Goal: Navigation & Orientation: Find specific page/section

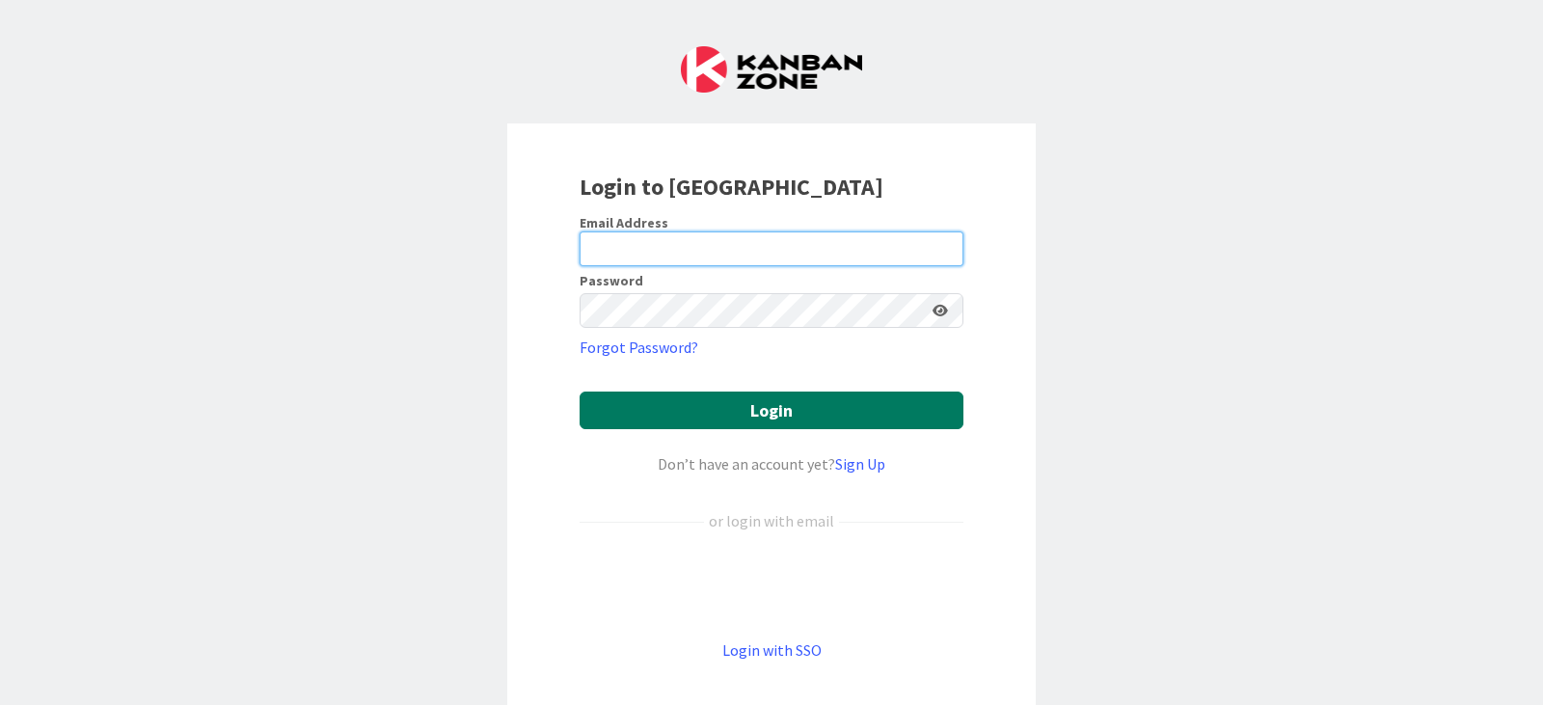
type input "[PERSON_NAME][EMAIL_ADDRESS][PERSON_NAME][DOMAIN_NAME]"
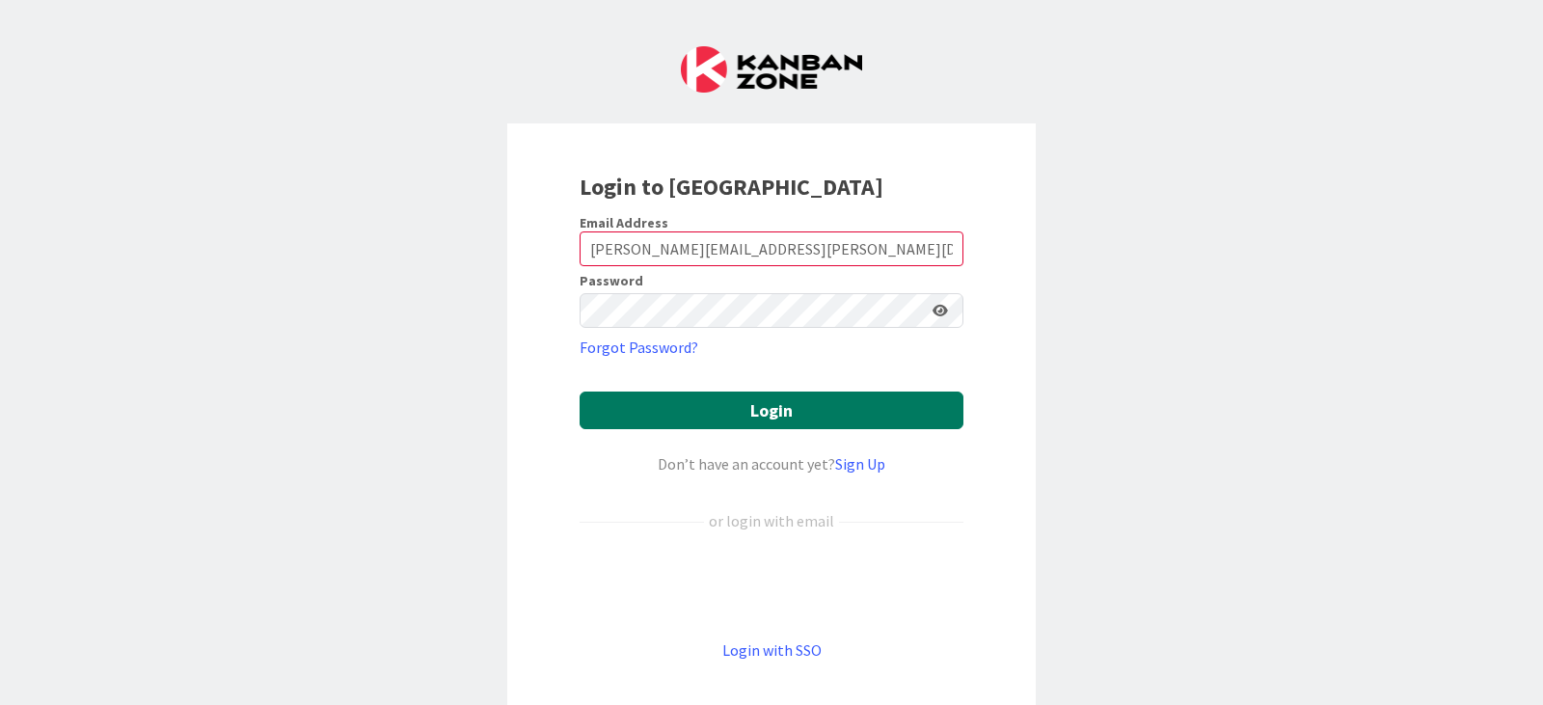
click at [779, 422] on button "Login" at bounding box center [772, 411] width 384 height 38
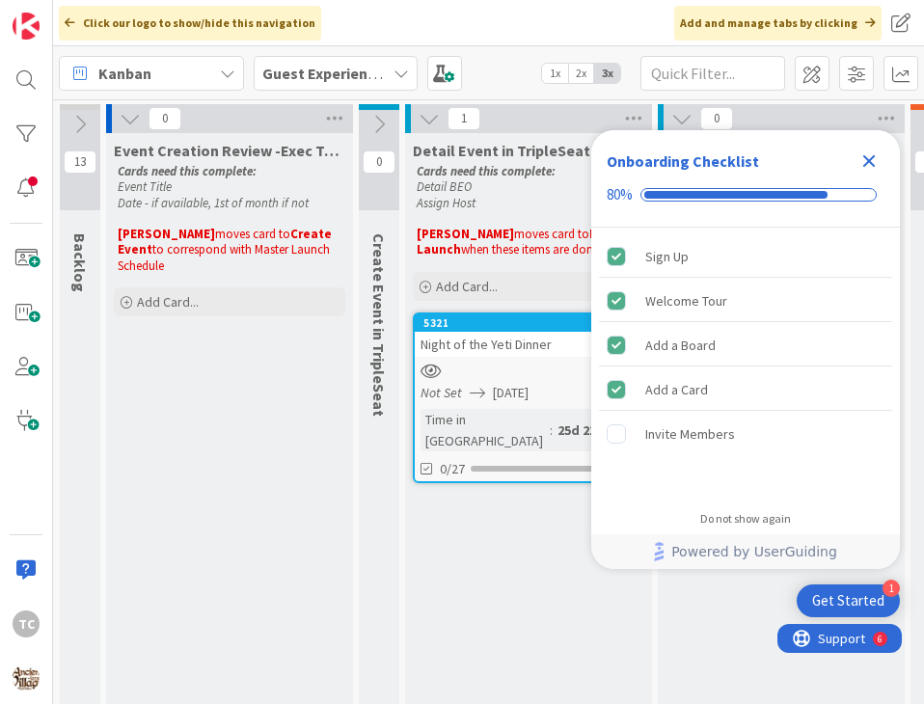
click at [869, 157] on icon "Close Checklist" at bounding box center [868, 160] width 23 height 23
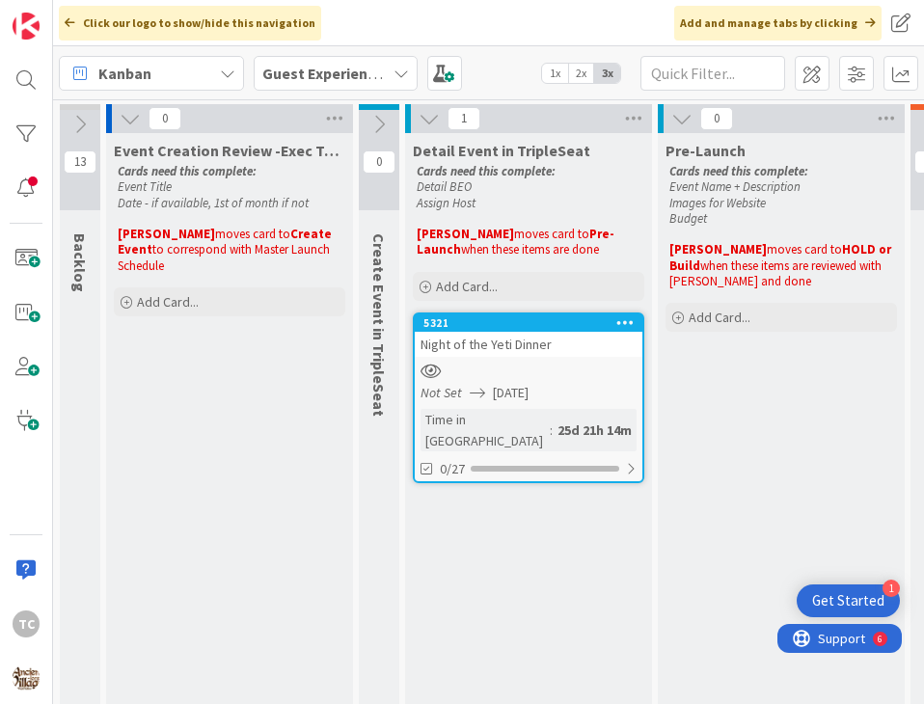
click at [296, 65] on b "Guest Experience/Signature Events" at bounding box center [385, 73] width 247 height 19
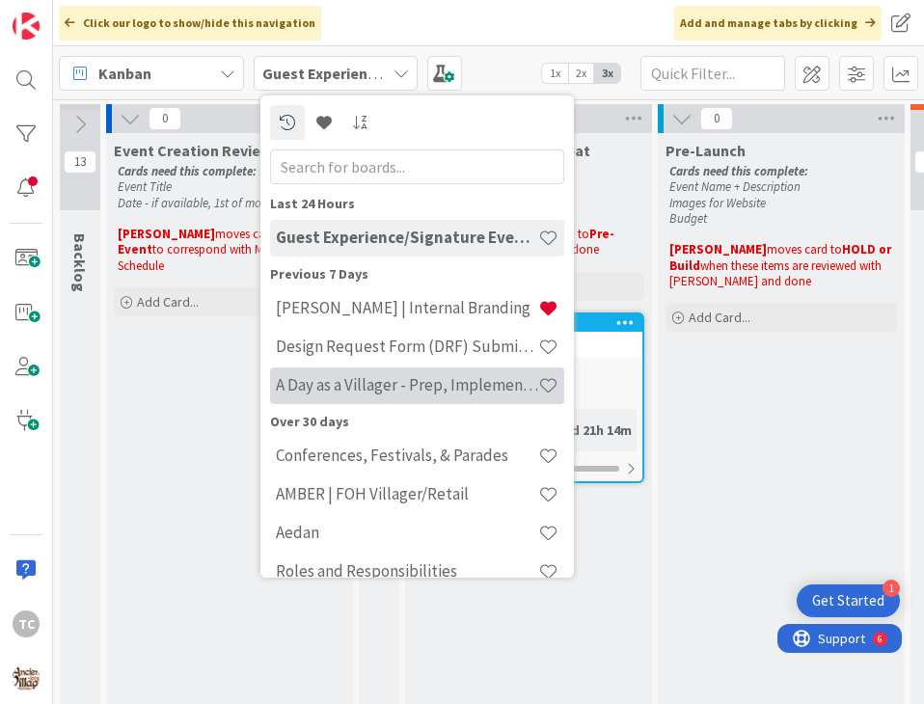
click at [350, 393] on h4 "A Day as a Villager - Prep, Implement and Execute" at bounding box center [407, 384] width 262 height 19
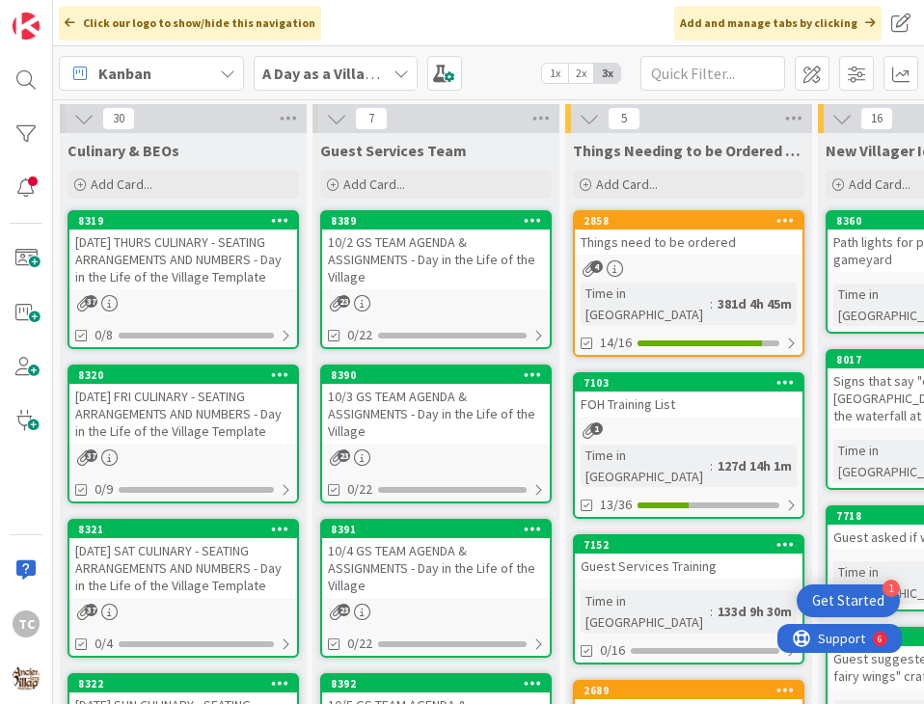
click at [435, 275] on div "10/2 GS TEAM AGENDA & ASSIGNMENTS - Day in the Life of the Village" at bounding box center [436, 260] width 228 height 60
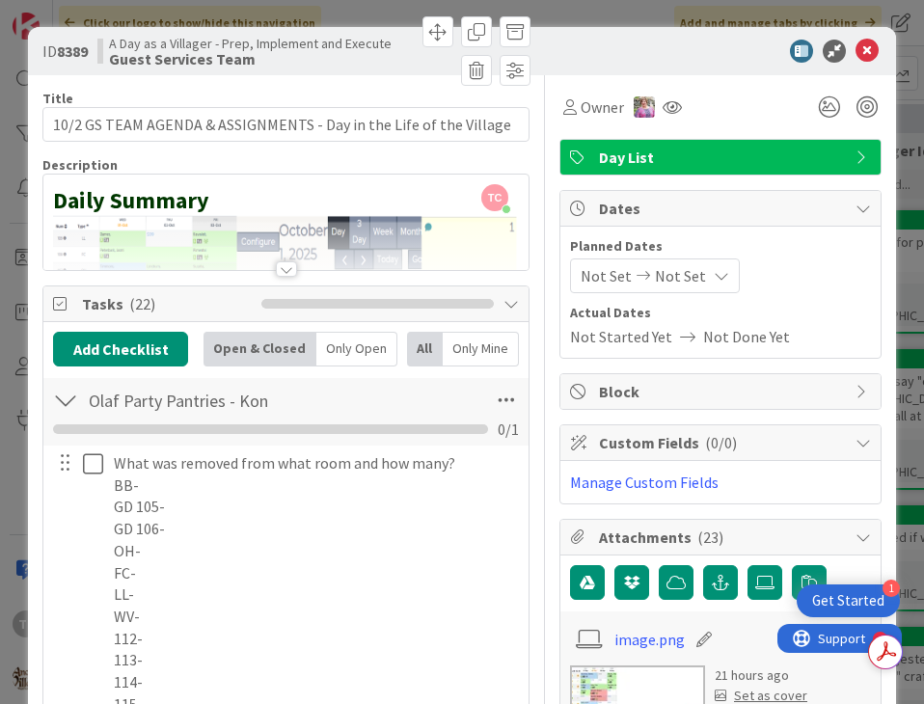
click at [415, 230] on div at bounding box center [285, 245] width 485 height 49
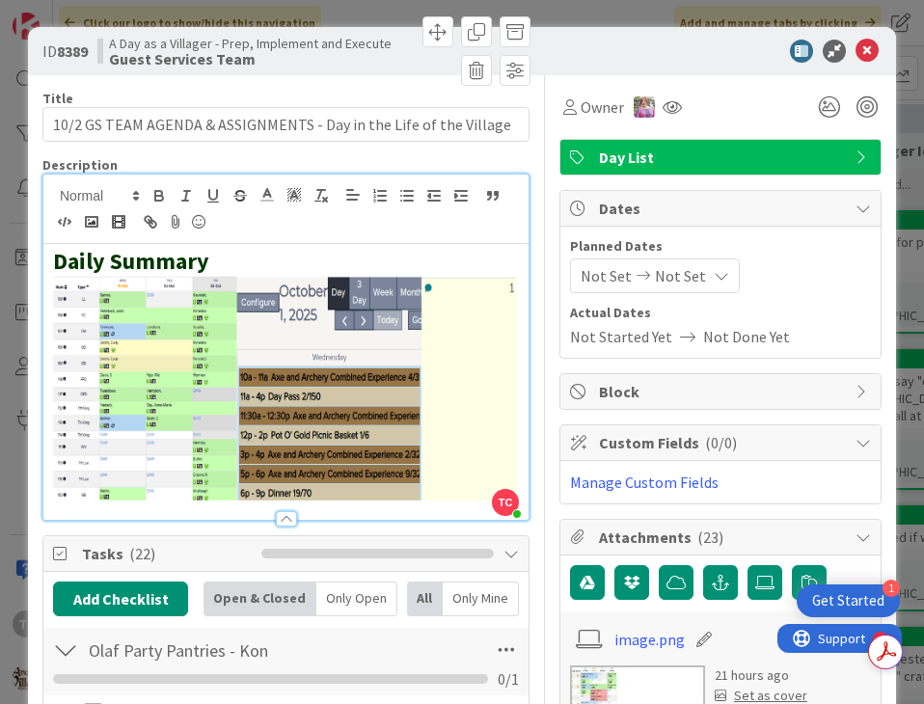
click at [514, 380] on div "Daily Summary" at bounding box center [285, 382] width 485 height 276
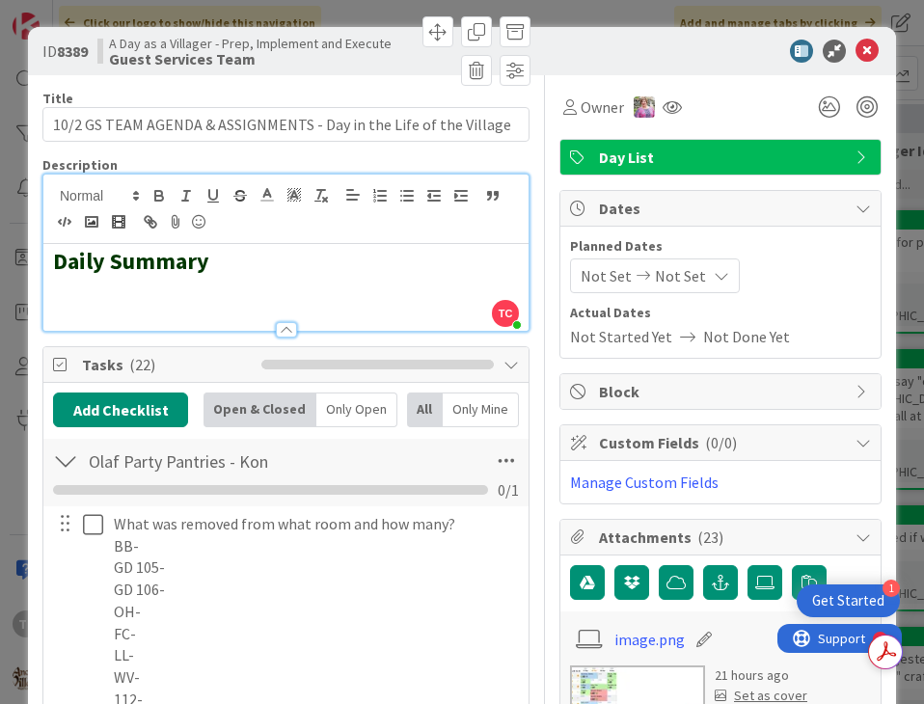
click at [66, 293] on p at bounding box center [286, 287] width 466 height 22
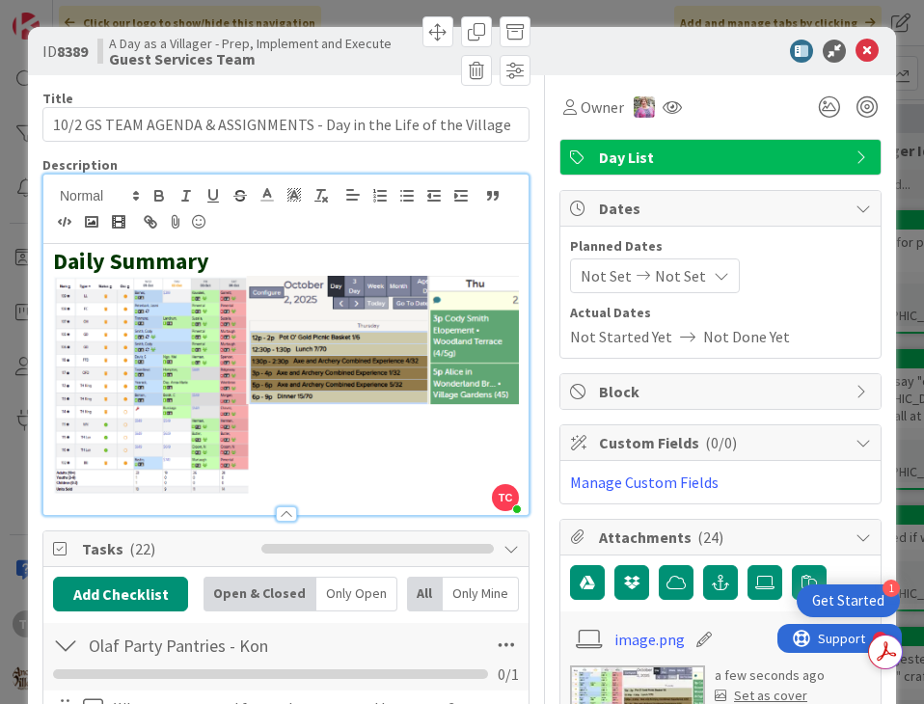
click at [610, 10] on div "ID 8389 A Day as a Villager - Prep, Implement and Execute Guest Services Team T…" at bounding box center [462, 352] width 924 height 704
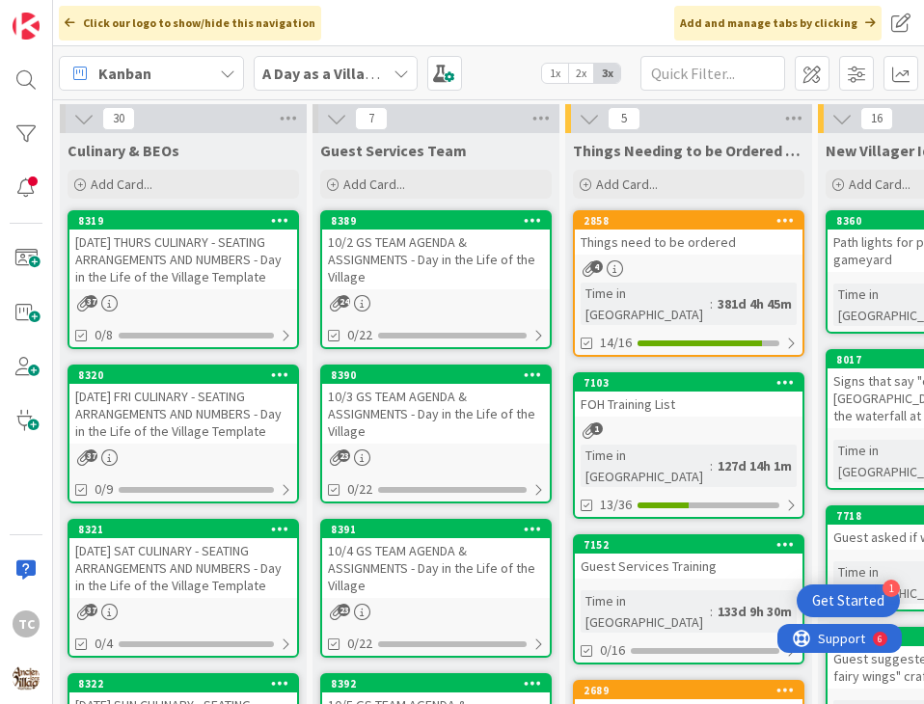
click at [191, 284] on div "[DATE] THURS CULINARY - SEATING ARRANGEMENTS AND NUMBERS - Day in the Life of t…" at bounding box center [183, 260] width 228 height 60
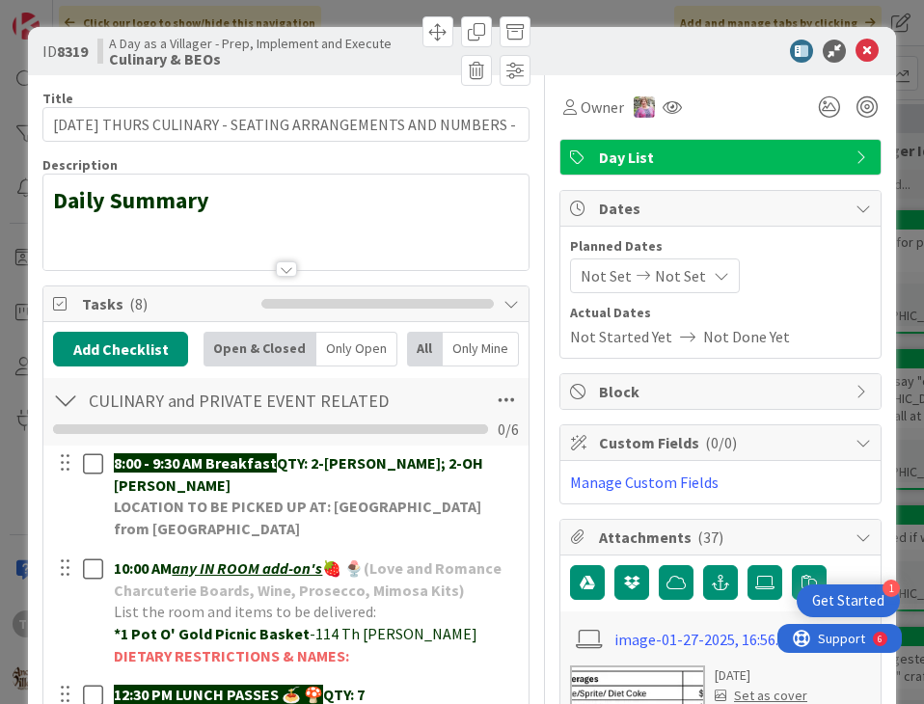
click at [60, 230] on div at bounding box center [285, 245] width 485 height 49
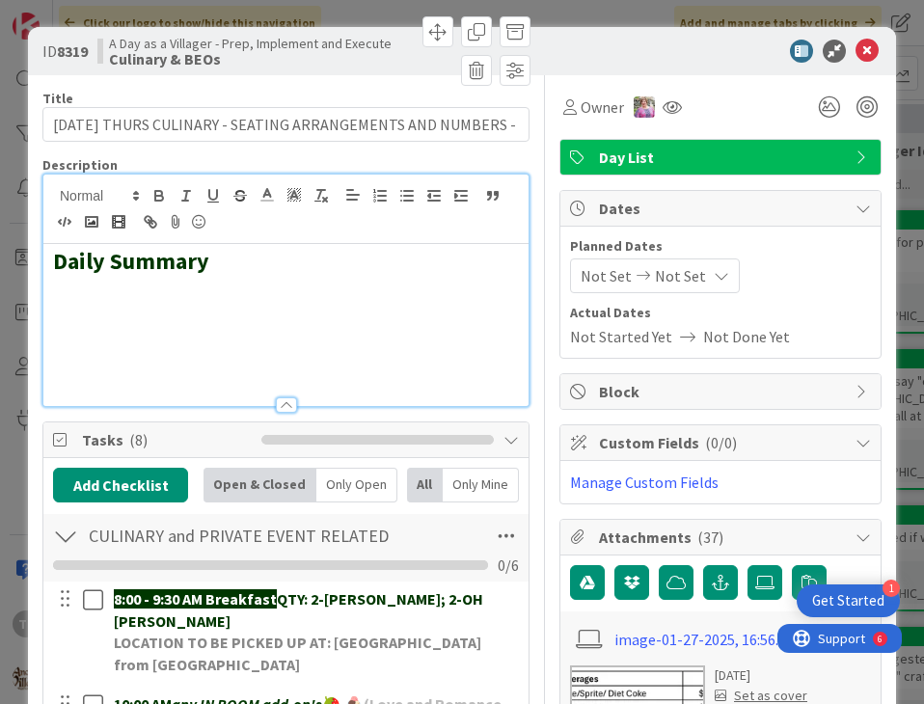
click at [88, 307] on h2 at bounding box center [286, 318] width 466 height 28
click at [53, 284] on h2 at bounding box center [286, 290] width 466 height 28
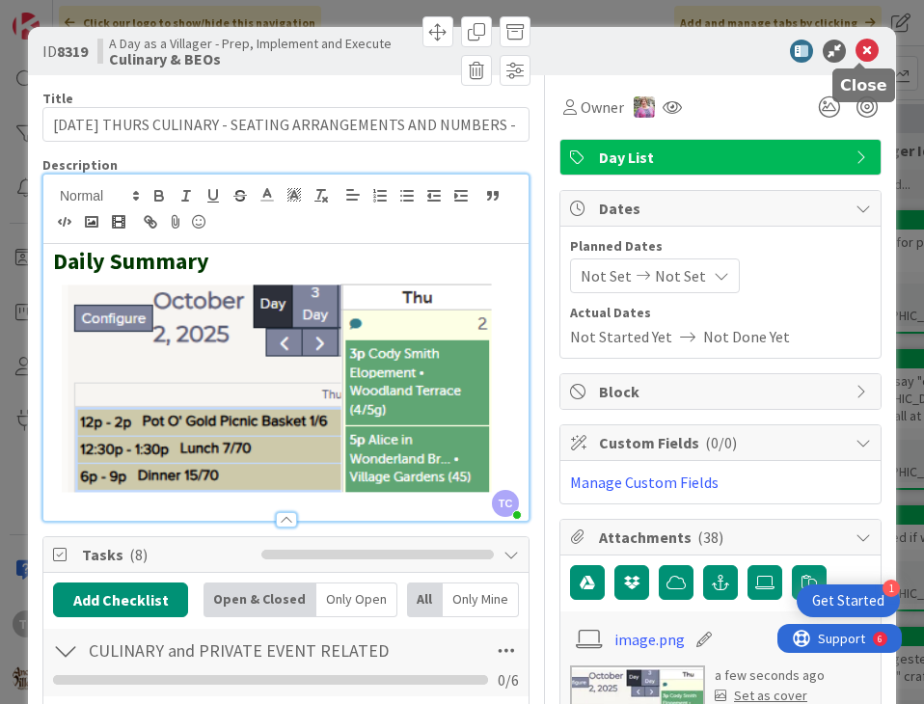
click at [862, 49] on icon at bounding box center [866, 51] width 23 height 23
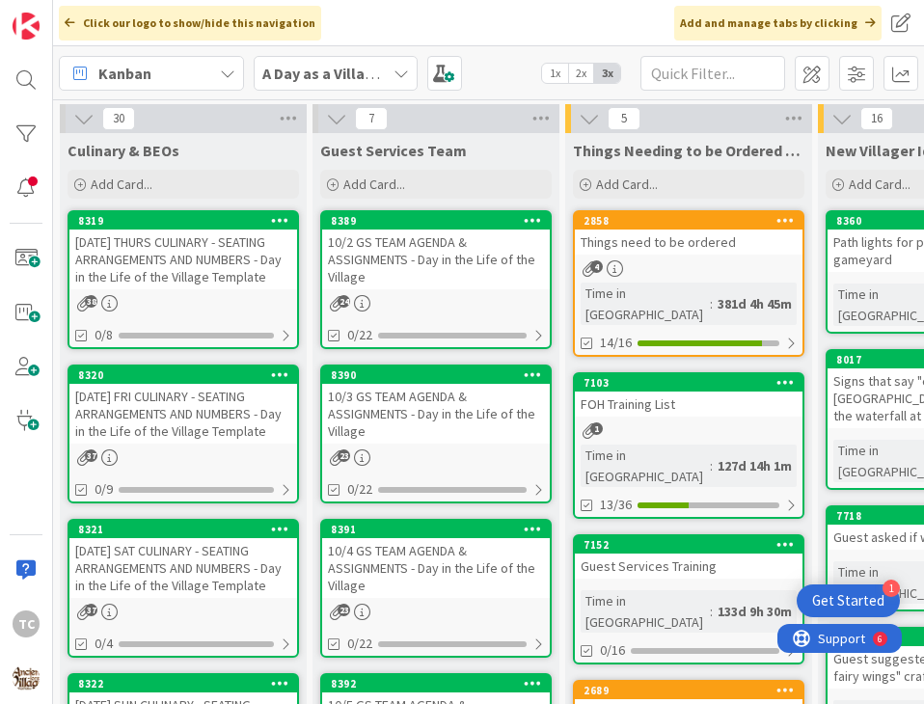
click at [163, 270] on div "[DATE] THURS CULINARY - SEATING ARRANGEMENTS AND NUMBERS - Day in the Life of t…" at bounding box center [183, 260] width 228 height 60
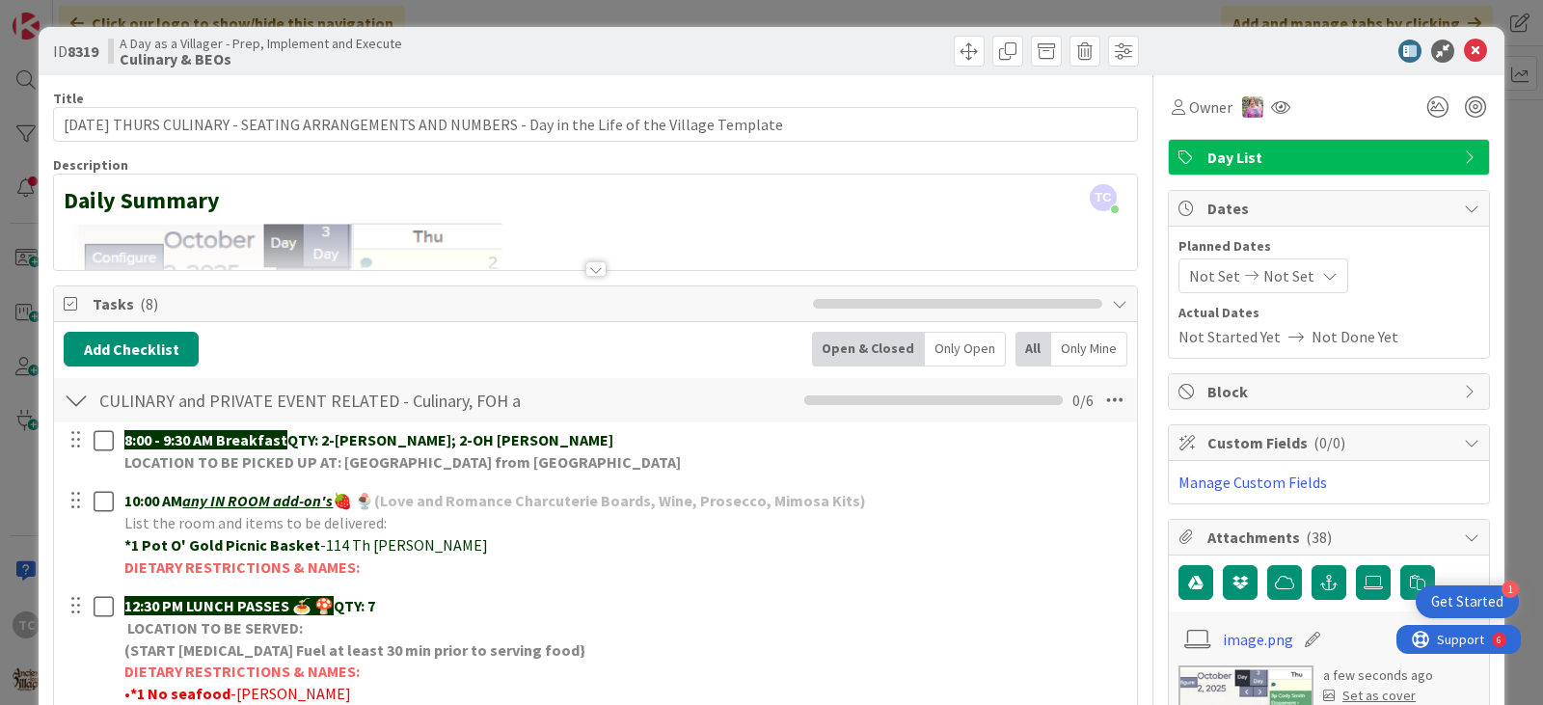
click at [649, 8] on div "ID 8319 A Day as a Villager - Prep, Implement and Execute Culinary & BEOs Title…" at bounding box center [771, 352] width 1543 height 705
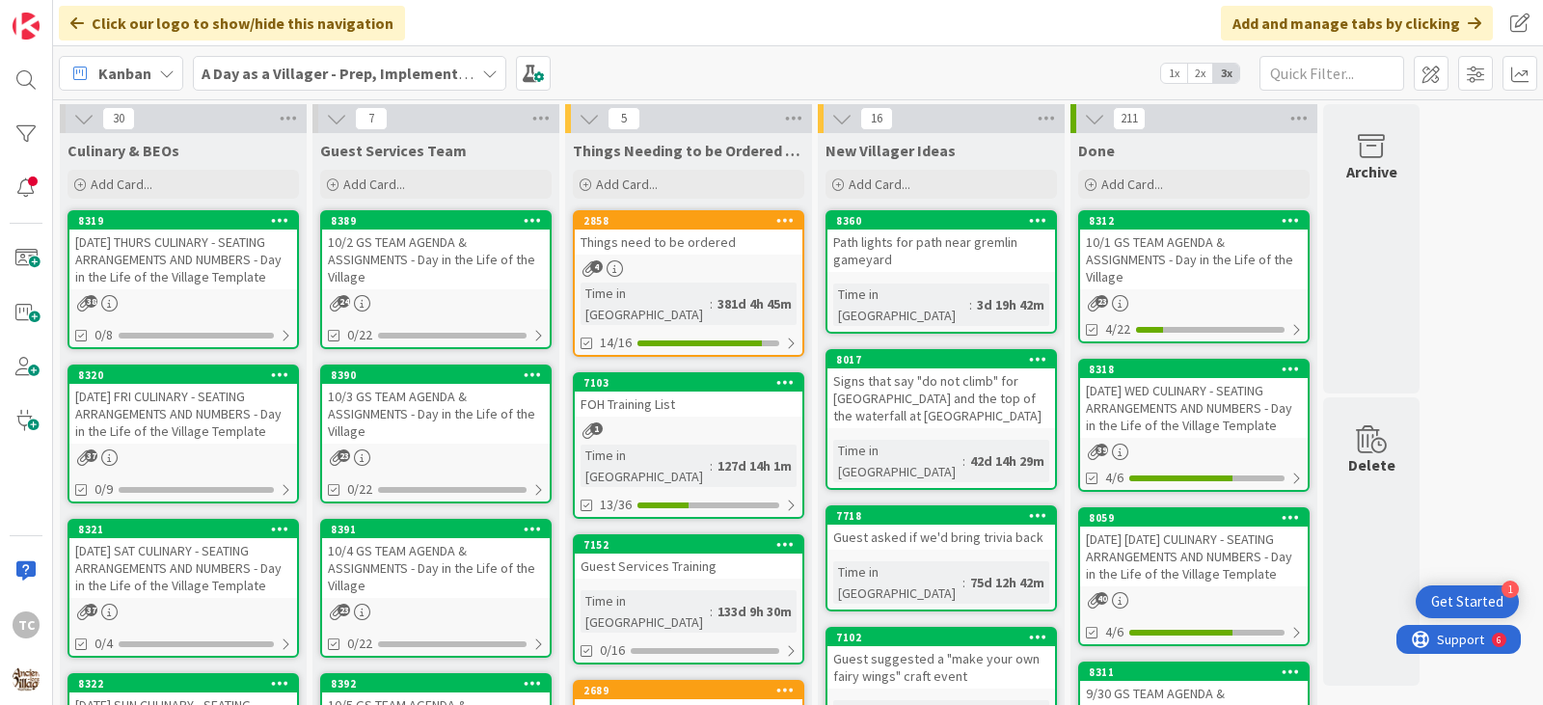
click at [354, 73] on b "A Day as a Villager - Prep, Implement and Execute" at bounding box center [374, 73] width 344 height 19
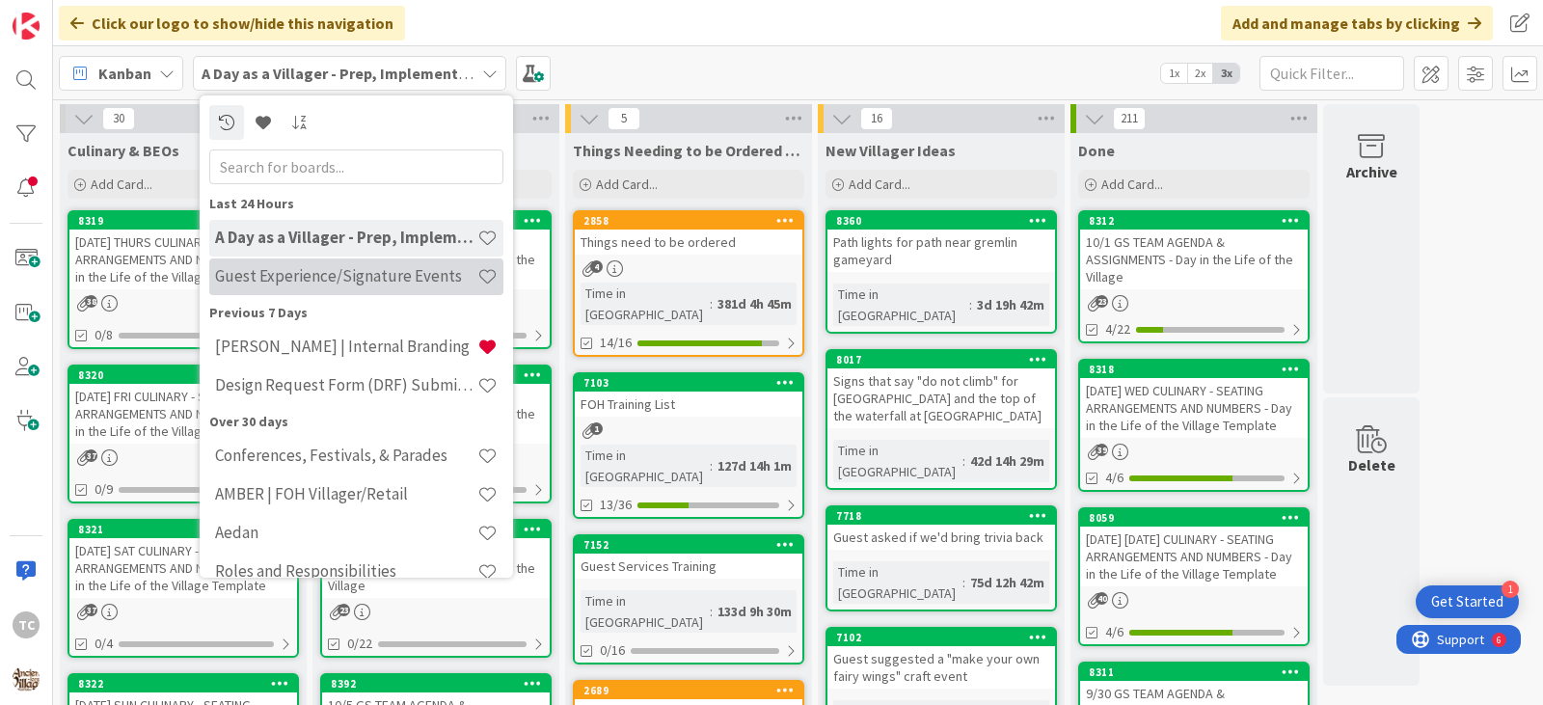
click at [363, 269] on h4 "Guest Experience/Signature Events" at bounding box center [346, 275] width 262 height 19
